Goal: Task Accomplishment & Management: Use online tool/utility

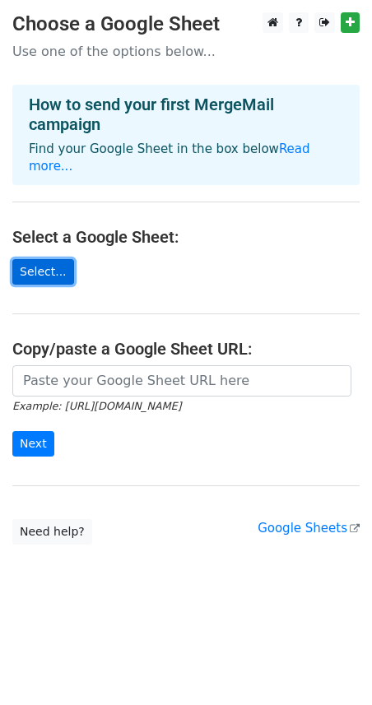
click at [35, 259] on link "Select..." at bounding box center [43, 272] width 62 height 26
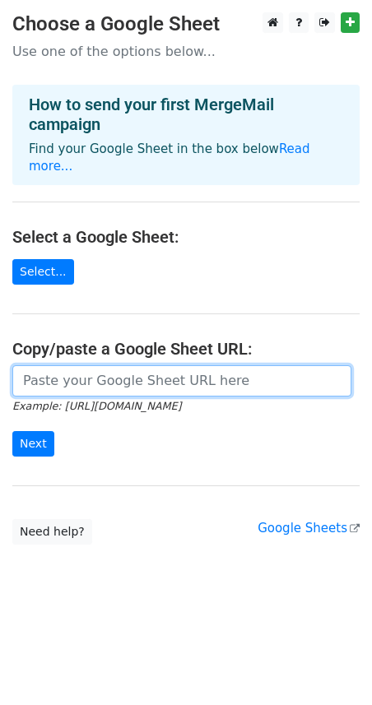
click at [144, 365] on input "url" at bounding box center [181, 380] width 339 height 31
paste input "https://docs.google.com/spreadsheets/d/1oyMPPtuEC4pFbp6XNTMQSJCFhDcxbUHswCaAWzu…"
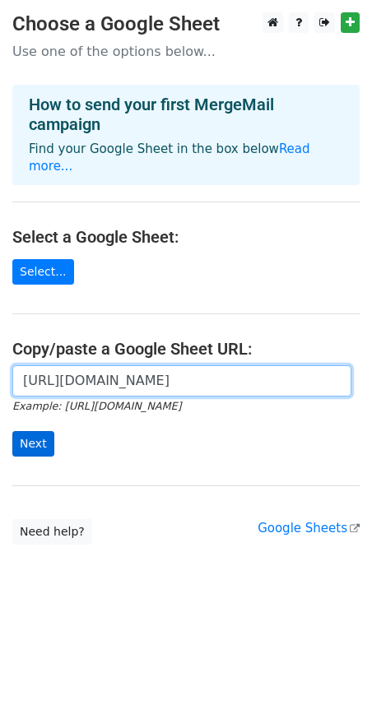
type input "https://docs.google.com/spreadsheets/d/1oyMPPtuEC4pFbp6XNTMQSJCFhDcxbUHswCaAWzu…"
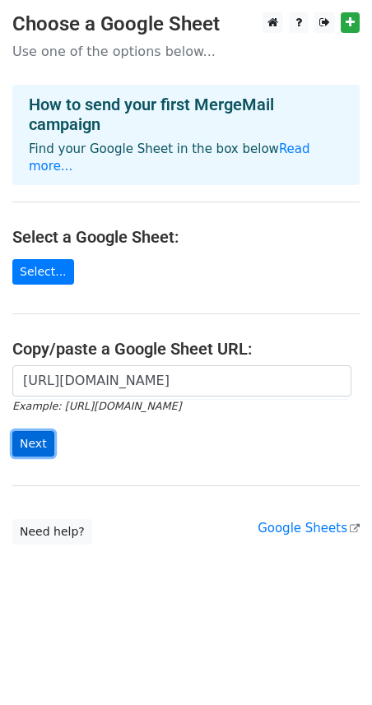
scroll to position [0, 0]
click at [33, 434] on input "Next" at bounding box center [33, 444] width 42 height 26
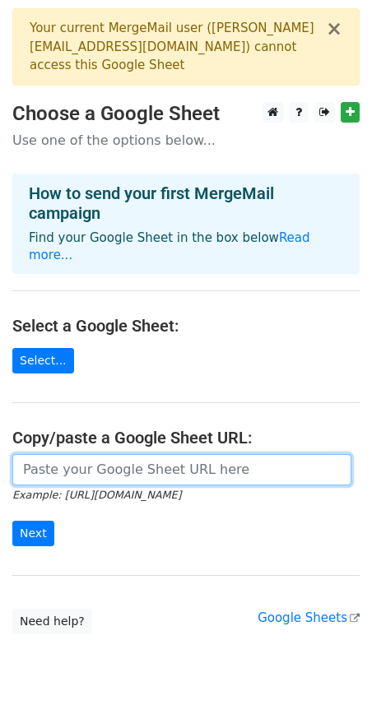
click at [109, 454] on input "url" at bounding box center [181, 469] width 339 height 31
paste input "[URL][DOMAIN_NAME]"
type input "https://docs.google.com/spreadsheets/d/1oyMPPtuEC4pFbp6XNTMQSJCFhDcxbUHswCaAWzu…"
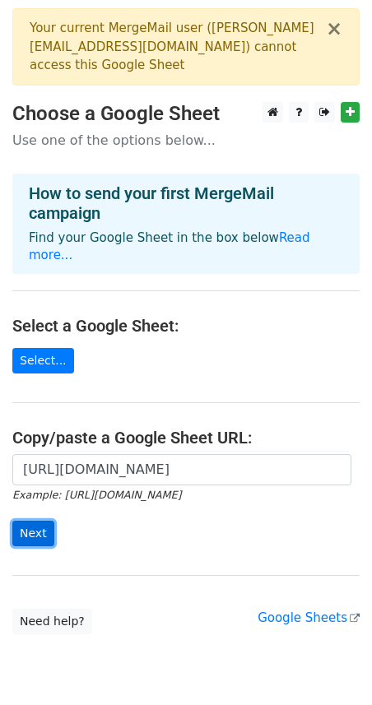
scroll to position [0, 0]
click at [39, 523] on input "Next" at bounding box center [33, 534] width 42 height 26
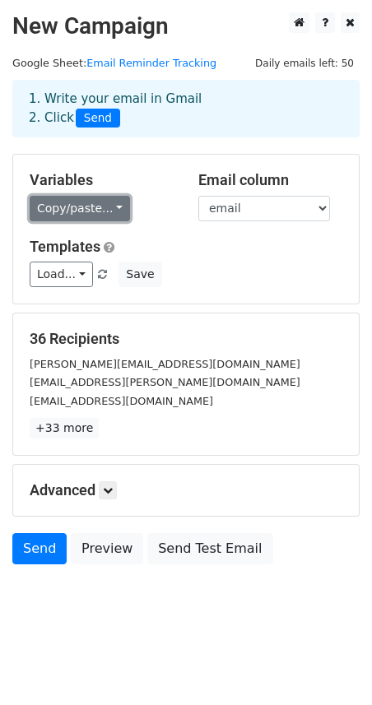
click at [81, 215] on link "Copy/paste..." at bounding box center [80, 209] width 100 height 26
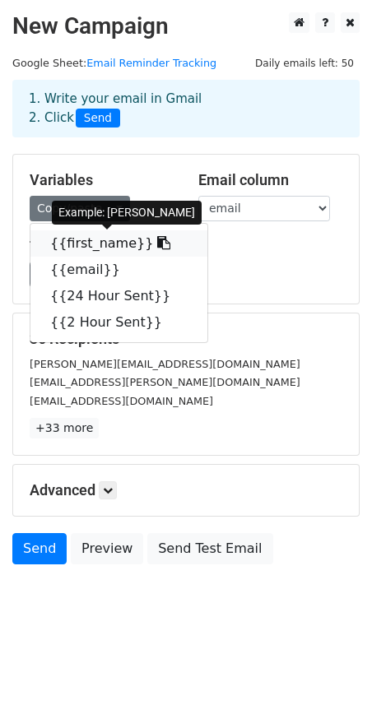
click at [97, 240] on link "{{first_name}}" at bounding box center [118, 243] width 177 height 26
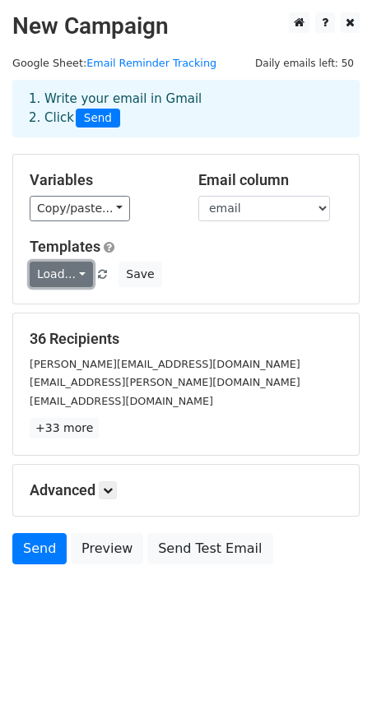
click at [69, 268] on link "Load..." at bounding box center [61, 275] width 63 height 26
click at [244, 267] on div "Load... No templates saved Save" at bounding box center [185, 275] width 337 height 26
click at [110, 489] on icon at bounding box center [108, 490] width 10 height 10
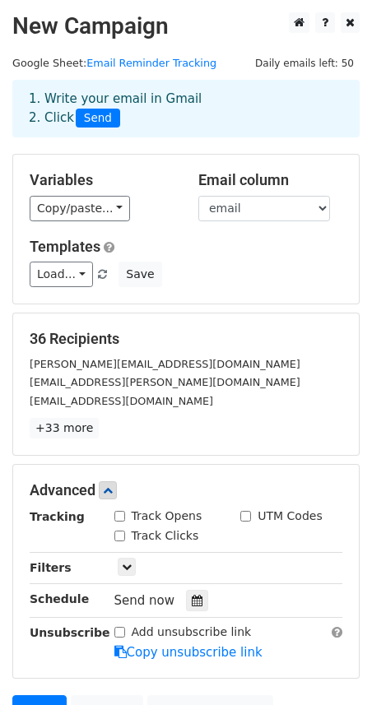
click at [116, 518] on input "Track Opens" at bounding box center [119, 516] width 11 height 11
checkbox input "true"
click at [120, 540] on input "Track Clicks" at bounding box center [119, 536] width 11 height 11
checkbox input "true"
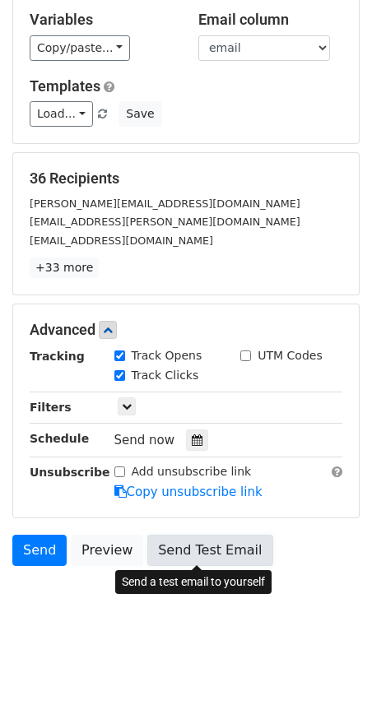
click at [193, 554] on link "Send Test Email" at bounding box center [209, 550] width 125 height 31
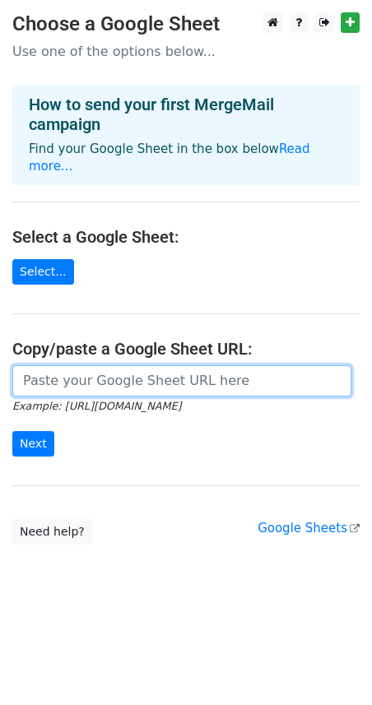
click at [106, 366] on input "url" at bounding box center [181, 380] width 339 height 31
paste input "[URL][DOMAIN_NAME]"
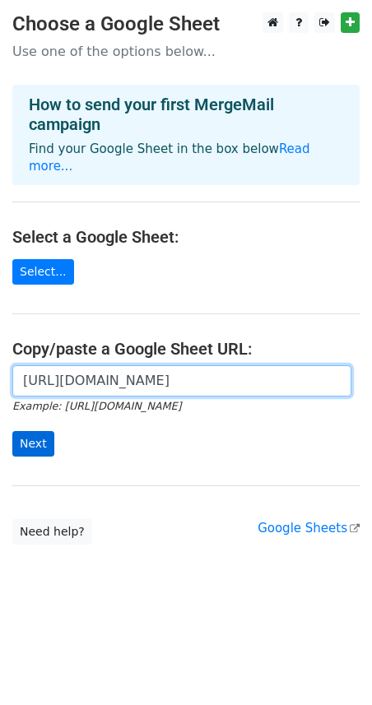
type input "https://docs.google.com/spreadsheets/d/1oyMPPtuEC4pFbp6XNTMQSJCFhDcxbUHswCaAWzu…"
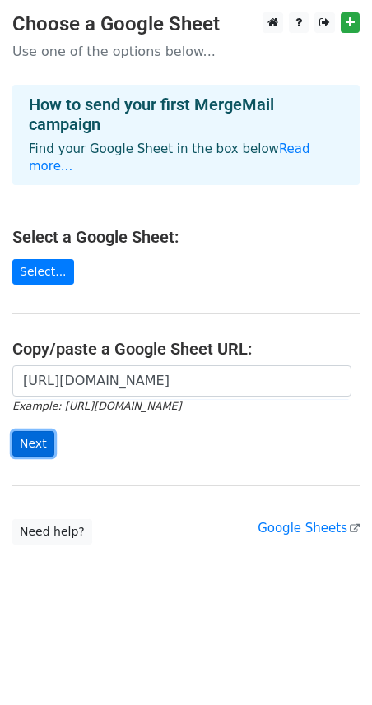
scroll to position [0, 0]
click at [40, 431] on input "Next" at bounding box center [33, 444] width 42 height 26
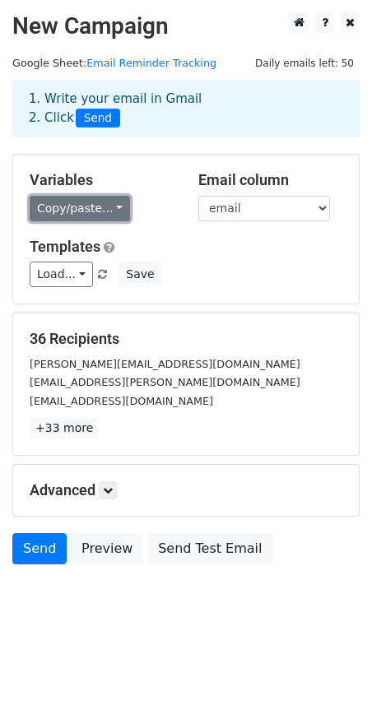
click at [85, 211] on link "Copy/paste..." at bounding box center [80, 209] width 100 height 26
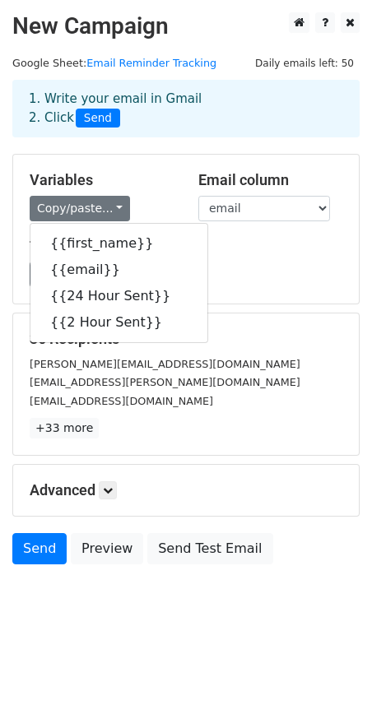
click at [190, 388] on div "[EMAIL_ADDRESS][PERSON_NAME][DOMAIN_NAME]" at bounding box center [185, 382] width 337 height 19
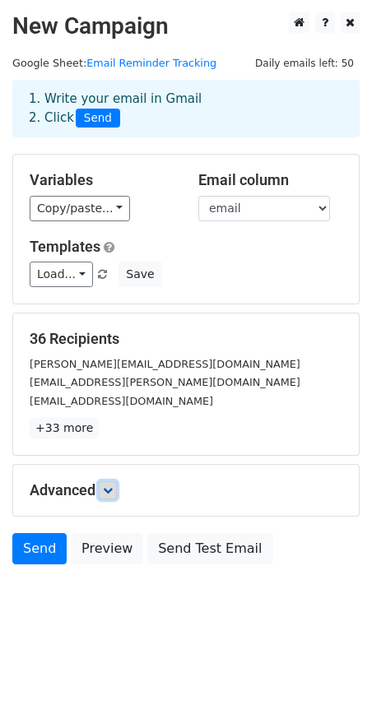
click at [103, 498] on link at bounding box center [108, 490] width 18 height 18
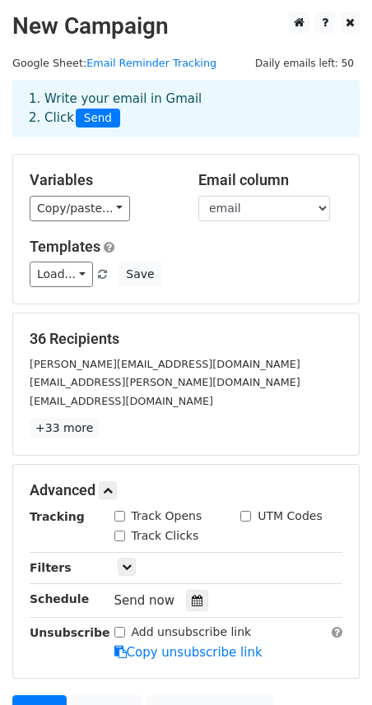
click at [136, 513] on label "Track Opens" at bounding box center [167, 516] width 71 height 17
click at [125, 513] on input "Track Opens" at bounding box center [119, 516] width 11 height 11
checkbox input "true"
click at [122, 538] on input "Track Clicks" at bounding box center [119, 536] width 11 height 11
checkbox input "true"
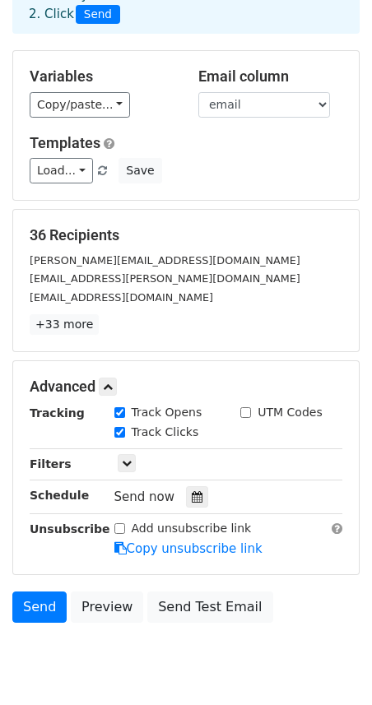
scroll to position [160, 0]
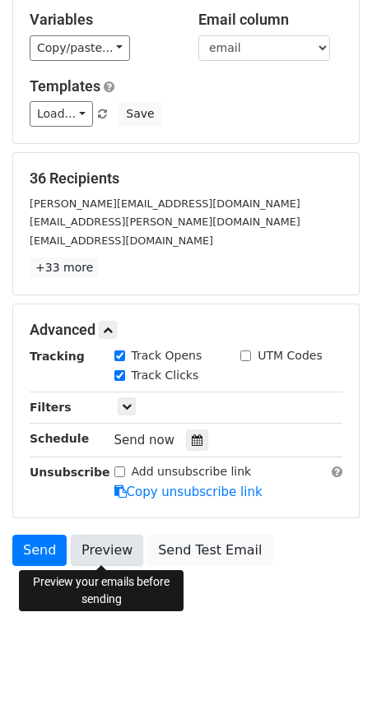
click at [128, 548] on link "Preview" at bounding box center [107, 550] width 72 height 31
click at [113, 549] on link "Preview" at bounding box center [107, 550] width 72 height 31
click at [108, 548] on link "Preview" at bounding box center [107, 550] width 72 height 31
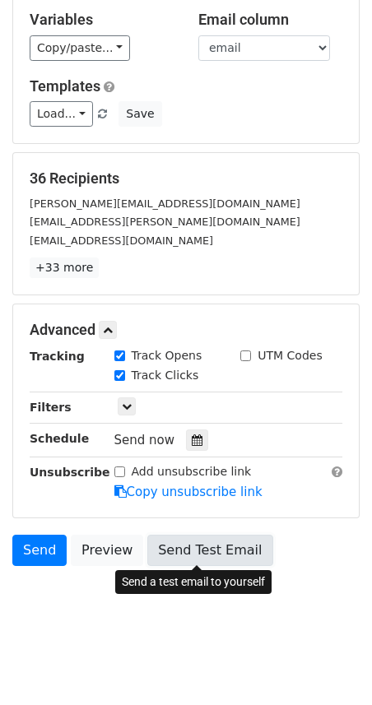
click at [212, 550] on link "Send Test Email" at bounding box center [209, 550] width 125 height 31
click at [178, 544] on link "Send Test Email" at bounding box center [209, 550] width 125 height 31
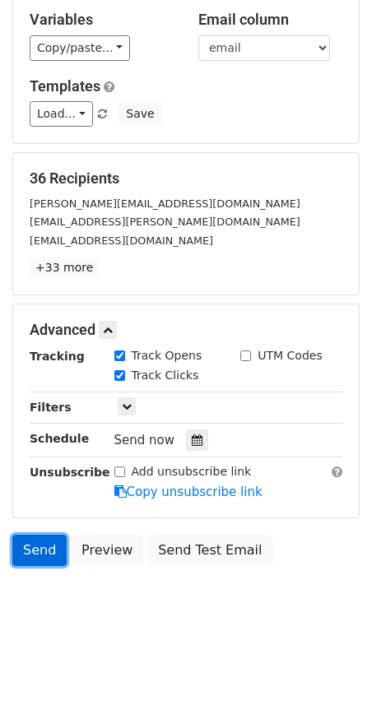
click at [19, 549] on link "Send" at bounding box center [39, 550] width 54 height 31
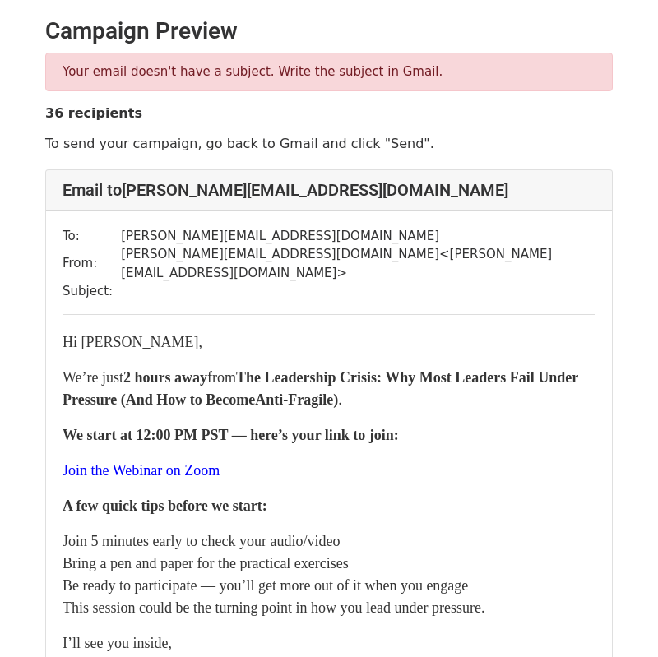
scroll to position [1, 0]
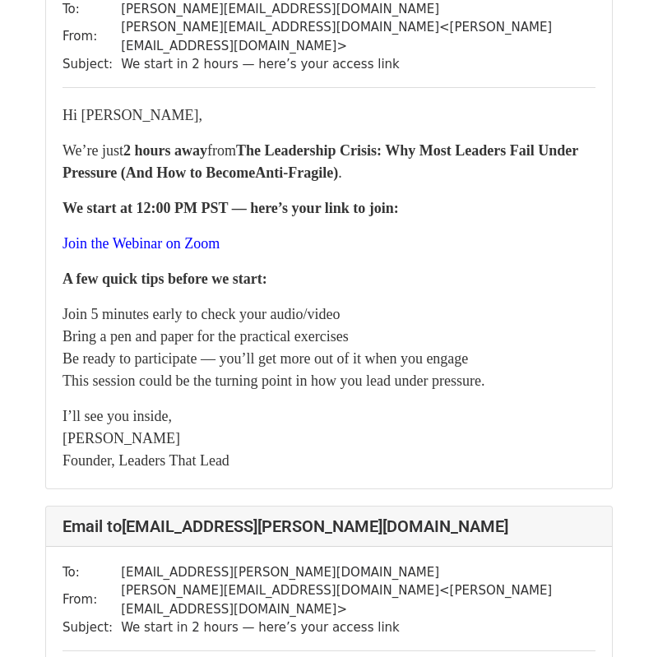
scroll to position [177, 0]
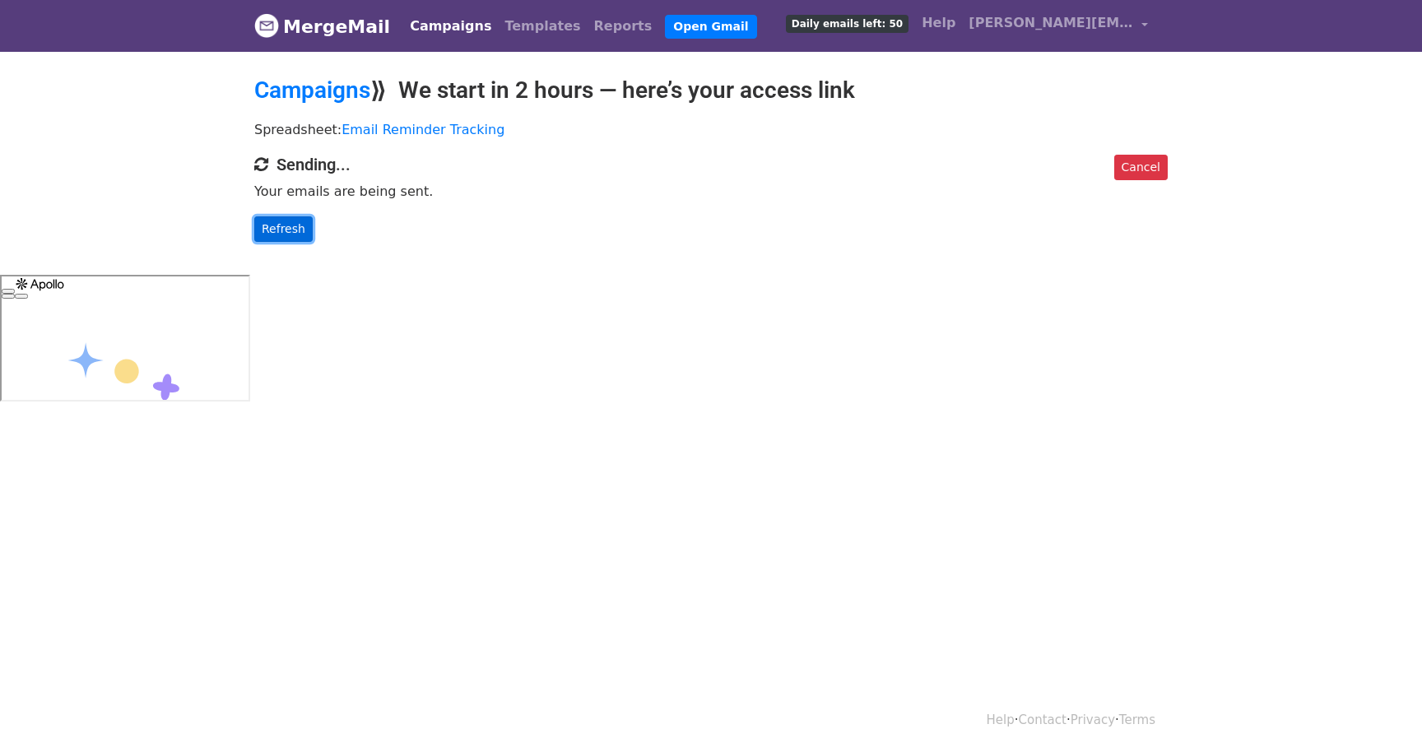
click at [295, 230] on link "Refresh" at bounding box center [283, 229] width 58 height 26
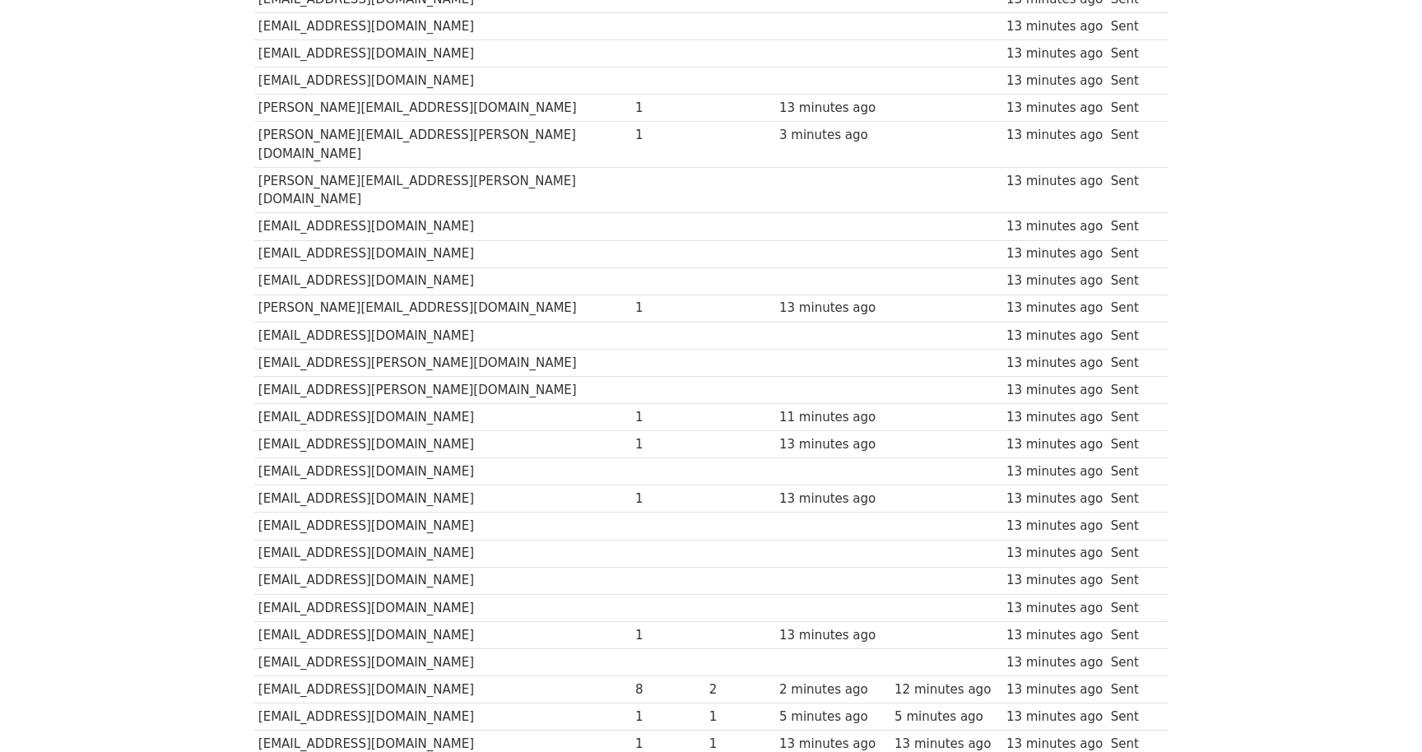
scroll to position [648, 0]
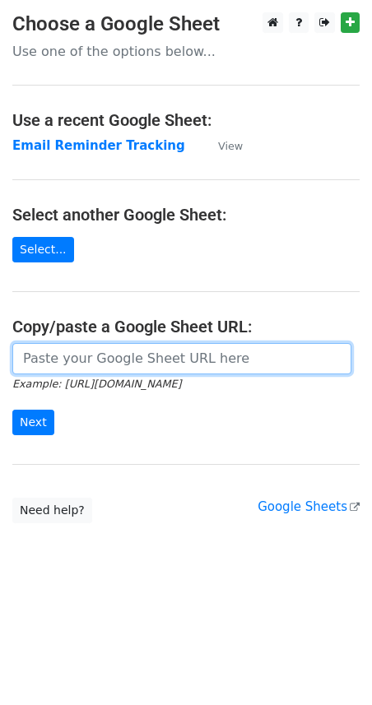
click at [77, 360] on input "url" at bounding box center [181, 358] width 339 height 31
paste input "https://docs.google.com/spreadsheets/d/1oyMPPtuEC4pFbp6XNTMQSJCFhDcxbUHswCaAWzu…"
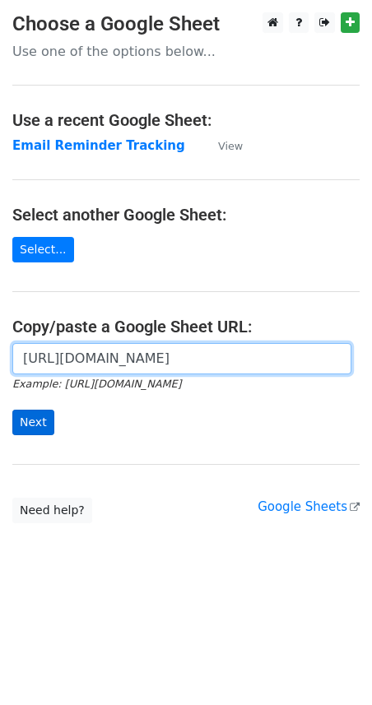
type input "https://docs.google.com/spreadsheets/d/1oyMPPtuEC4pFbp6XNTMQSJCFhDcxbUHswCaAWzu…"
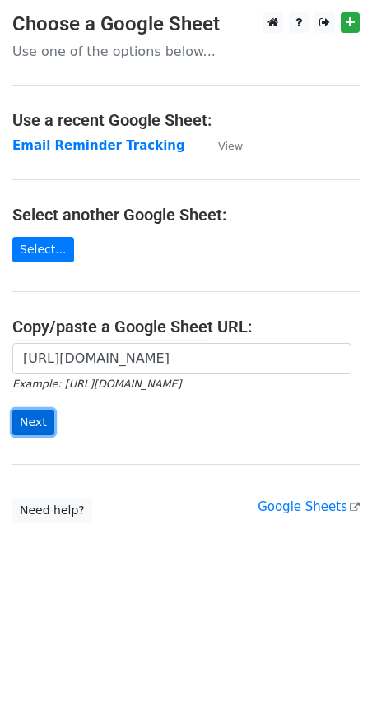
scroll to position [0, 0]
click at [39, 422] on input "Next" at bounding box center [33, 423] width 42 height 26
